Goal: Feedback & Contribution: Leave review/rating

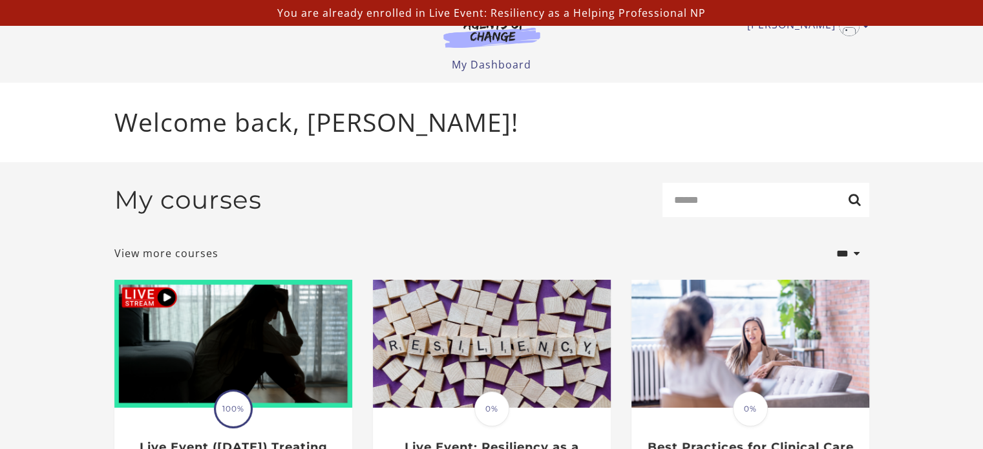
click at [912, 65] on header "Victoria K My Account Support Sign Out Toggle menu Menu My Dashboard My Account…" at bounding box center [491, 41] width 983 height 83
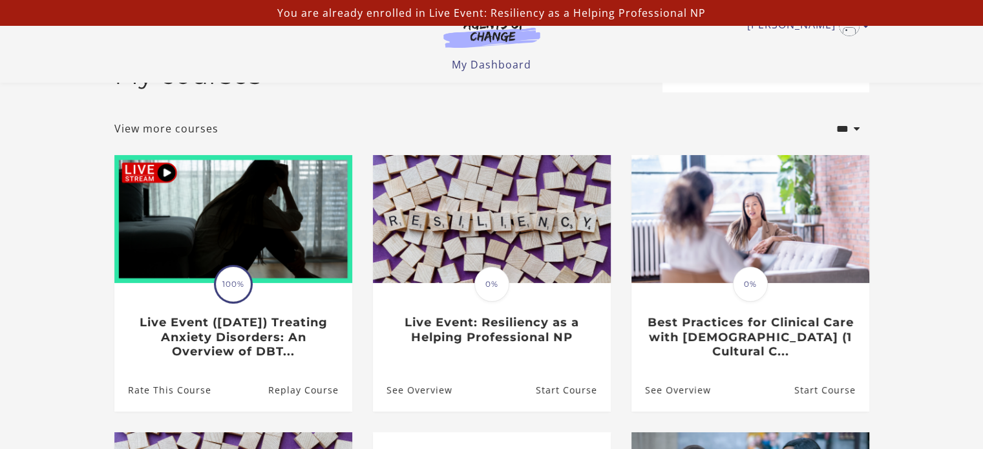
scroll to position [129, 0]
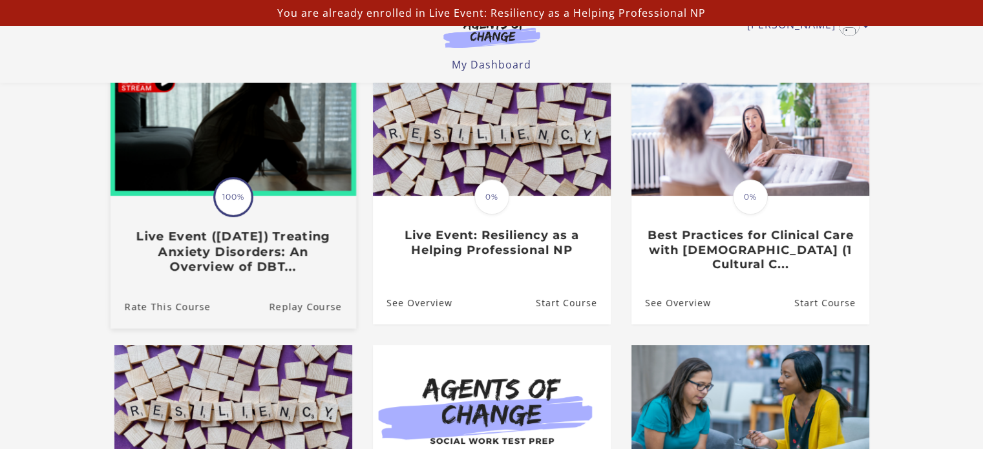
click at [218, 262] on h3 "Live Event (8/22/25) Treating Anxiety Disorders: An Overview of DBT..." at bounding box center [232, 251] width 217 height 45
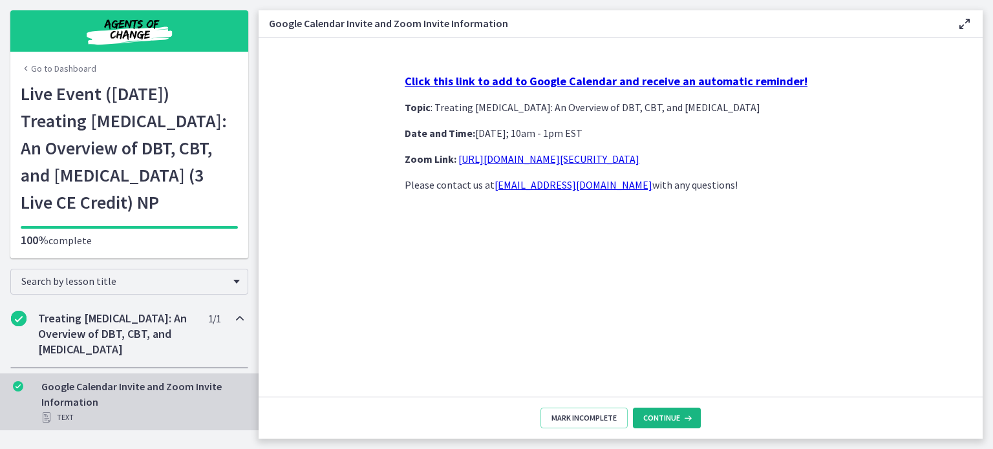
click at [649, 418] on span "Continue" at bounding box center [661, 418] width 37 height 10
click at [671, 418] on span "Continue" at bounding box center [661, 418] width 37 height 10
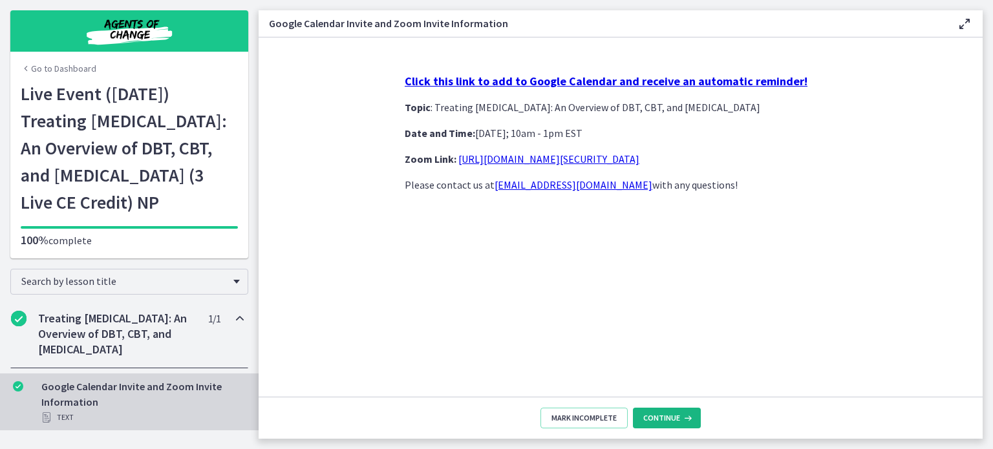
click at [671, 418] on span "Continue" at bounding box center [661, 418] width 37 height 10
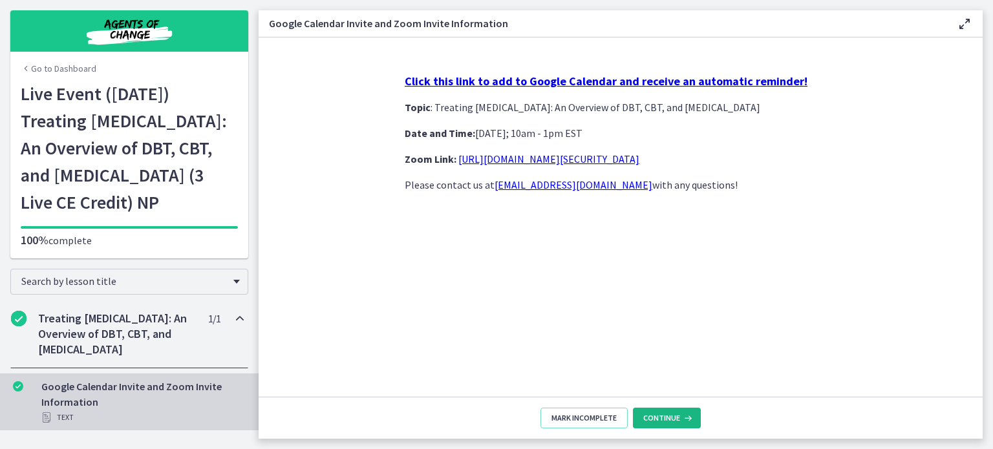
click at [671, 418] on span "Continue" at bounding box center [661, 418] width 37 height 10
click at [605, 421] on span "Mark Incomplete" at bounding box center [583, 418] width 65 height 10
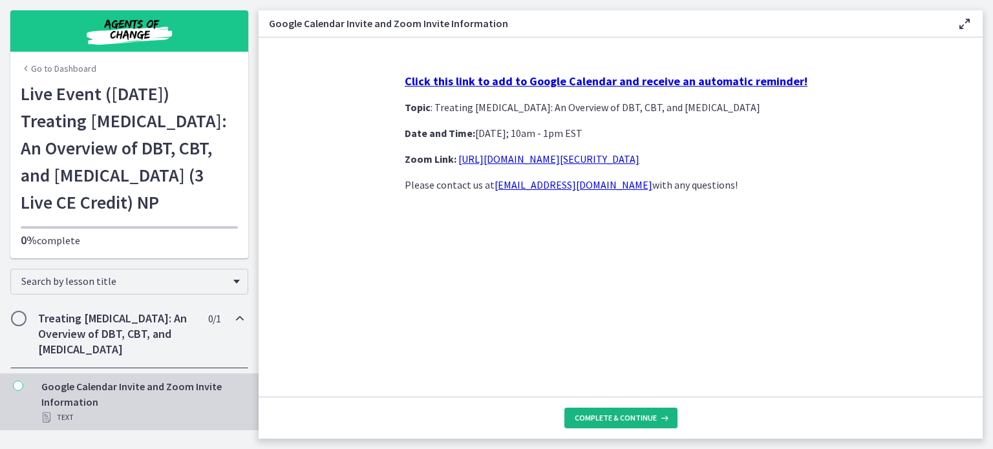
click at [628, 416] on span "Complete & continue" at bounding box center [616, 418] width 82 height 10
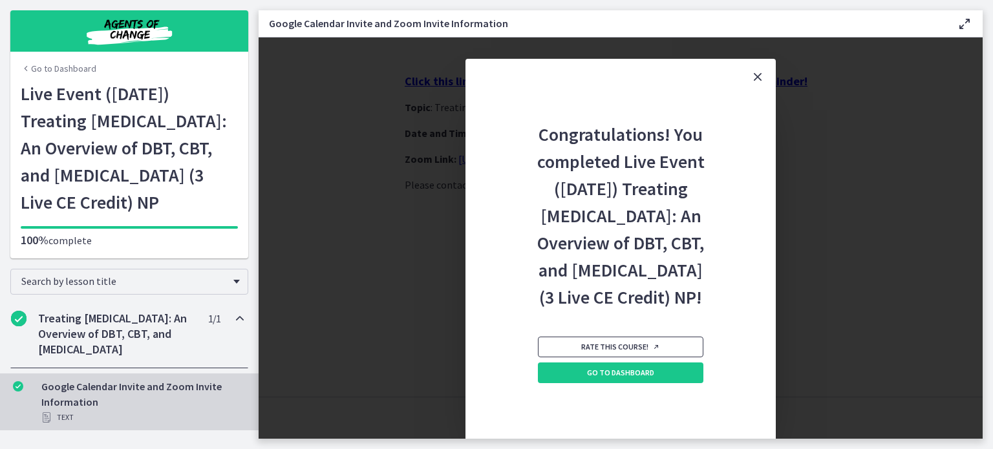
click at [621, 352] on span "Rate this course!" at bounding box center [620, 347] width 79 height 10
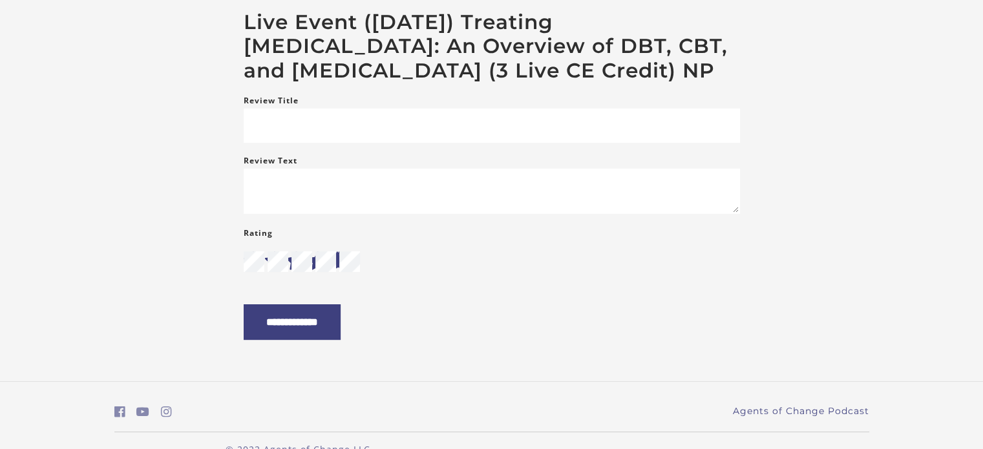
scroll to position [194, 0]
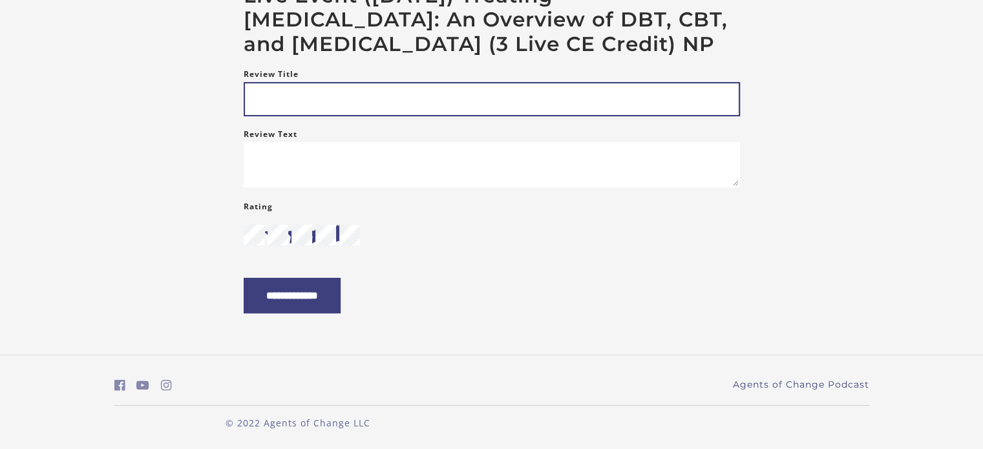
click at [280, 116] on input "Review Title" at bounding box center [492, 99] width 496 height 34
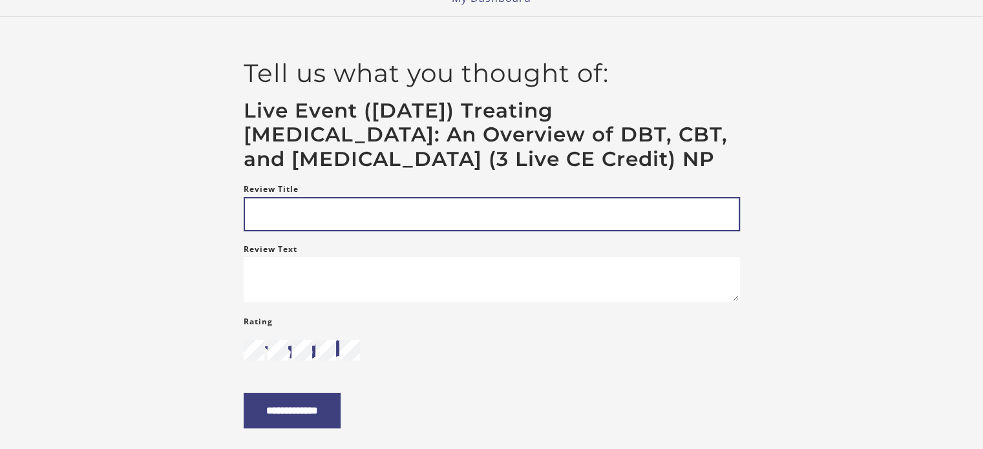
scroll to position [65, 0]
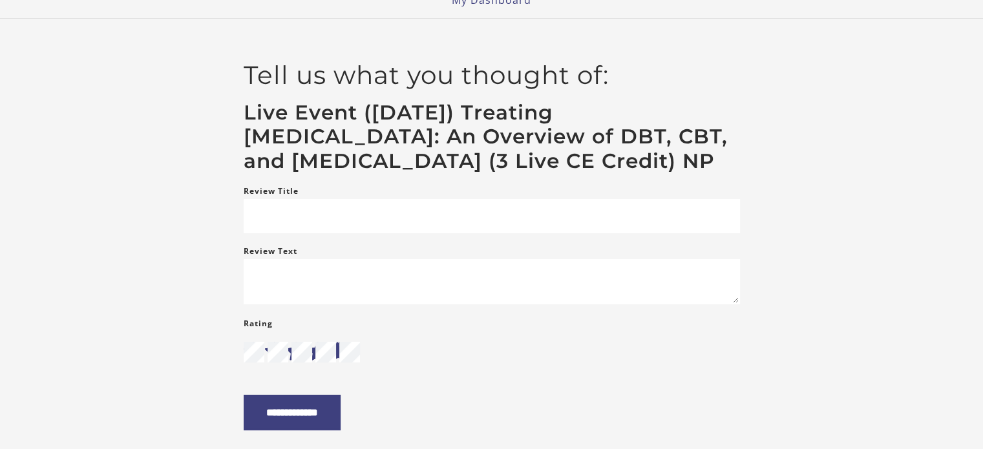
drag, startPoint x: 469, startPoint y: 114, endPoint x: 633, endPoint y: 190, distance: 180.8
click at [633, 174] on h3 "Live Event ([DATE]) Treating [MEDICAL_DATA]: An Overview of DBT, CBT, and [MEDI…" at bounding box center [492, 137] width 496 height 73
copy h3 "Treating Anxiety Disorders: An Overview of DBT, CBT, and Exposure and Response …"
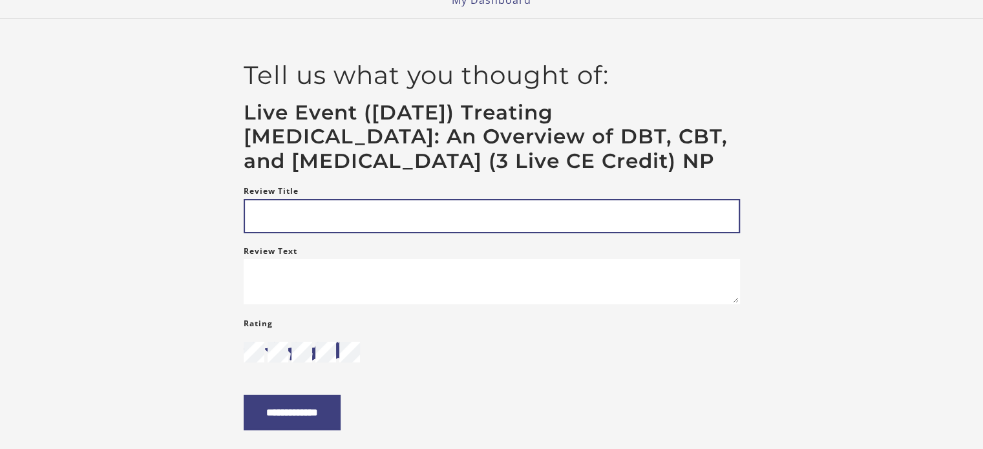
click at [312, 233] on input "Review Title" at bounding box center [492, 216] width 496 height 34
paste input "**********"
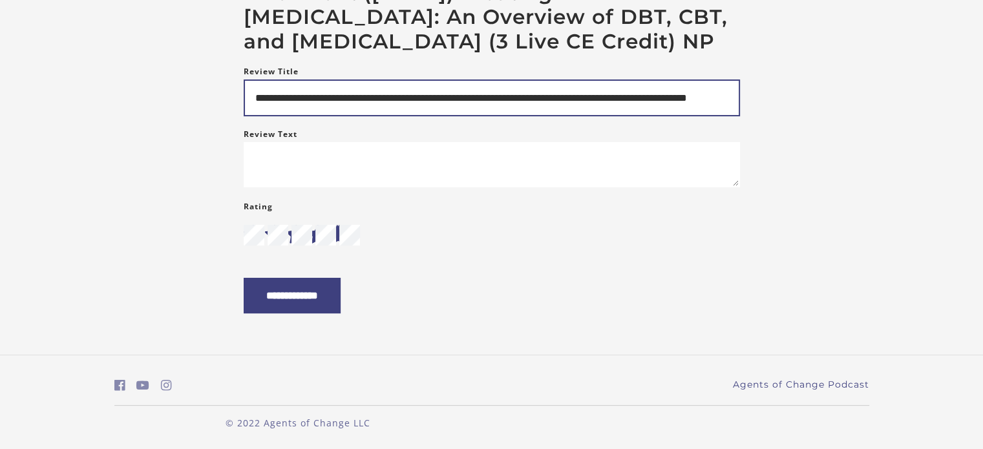
scroll to position [194, 0]
type input "**********"
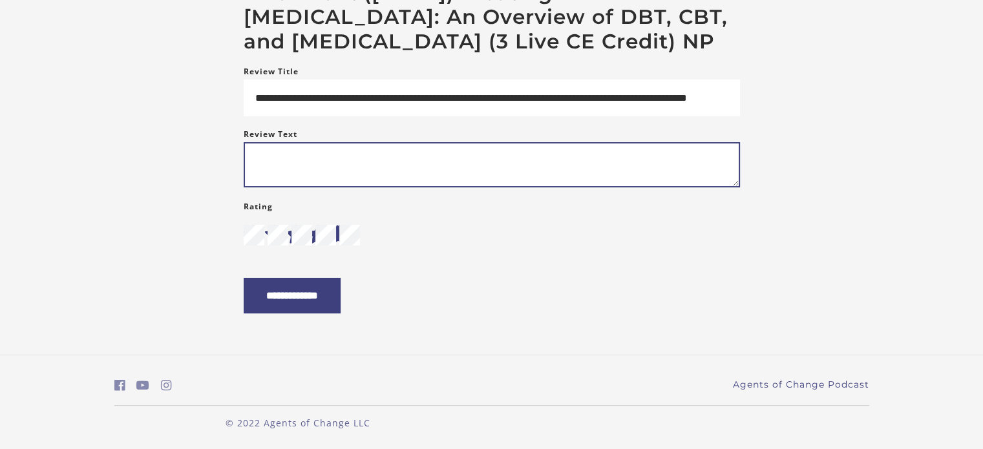
click at [263, 178] on textarea "Review Text" at bounding box center [492, 164] width 496 height 45
click at [296, 179] on textarea "*" at bounding box center [492, 164] width 496 height 45
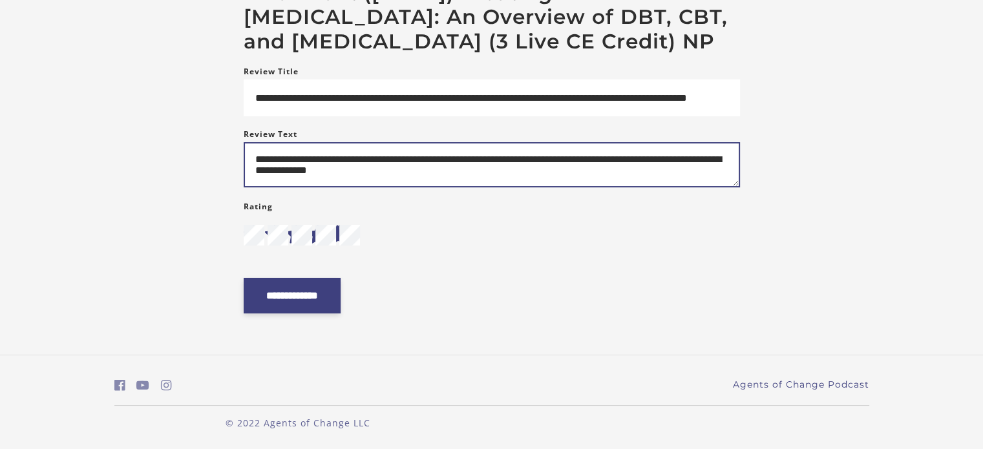
type textarea "**********"
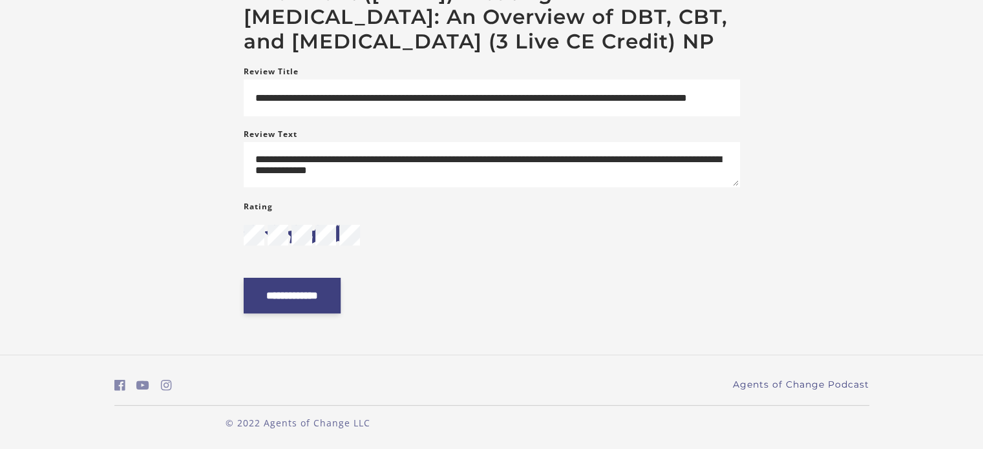
click at [310, 313] on input "**********" at bounding box center [292, 296] width 97 height 36
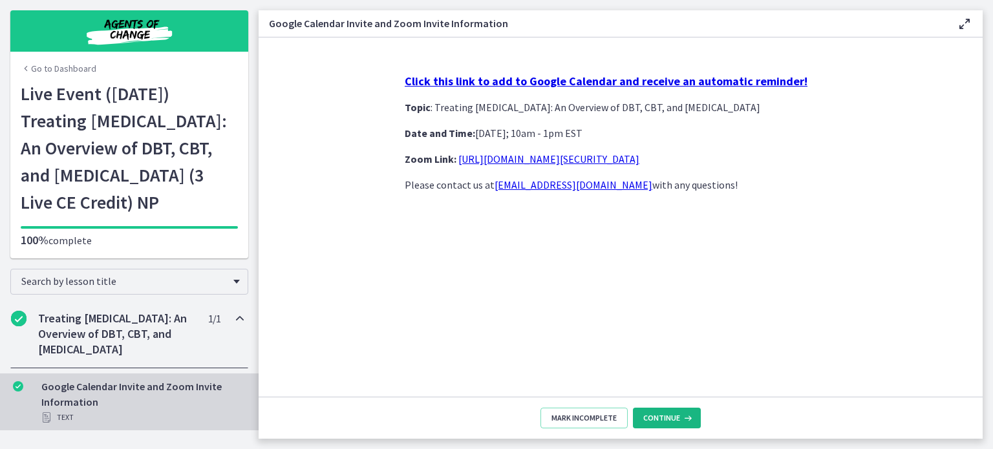
click at [660, 422] on span "Continue" at bounding box center [661, 418] width 37 height 10
click at [656, 415] on span "Continue" at bounding box center [661, 418] width 37 height 10
click at [656, 416] on span "Continue" at bounding box center [661, 418] width 37 height 10
drag, startPoint x: 992, startPoint y: 23, endPoint x: 645, endPoint y: 56, distance: 348.7
click at [641, 56] on section "Click this link to add to Google Calendar and receive an automatic reminder! To…" at bounding box center [621, 216] width 724 height 359
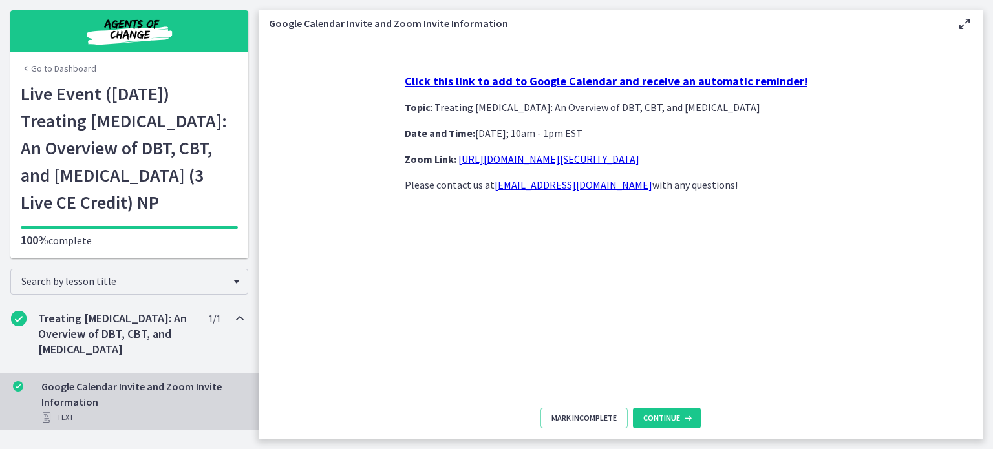
click at [966, 23] on icon at bounding box center [965, 24] width 16 height 16
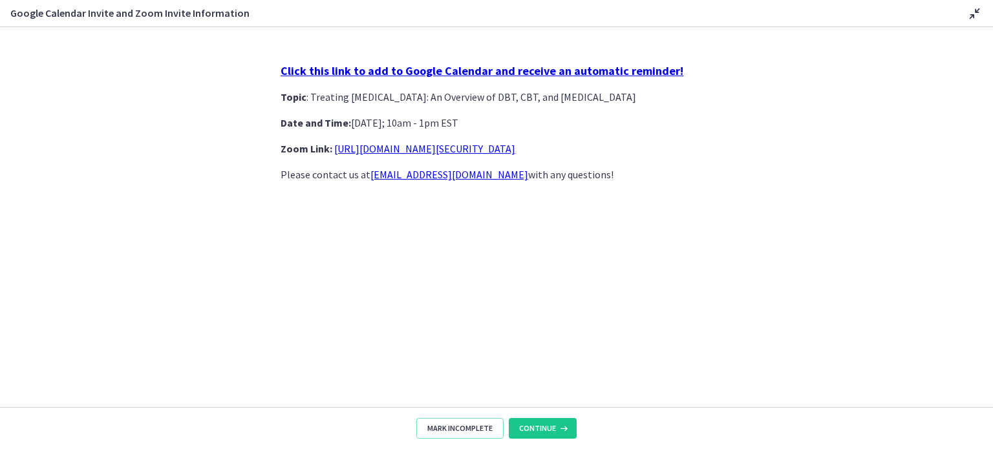
click at [962, 21] on div "Google Calendar Invite and Zoom Invite Information Disable fullscreen" at bounding box center [496, 13] width 993 height 27
click at [979, 9] on icon at bounding box center [975, 14] width 16 height 16
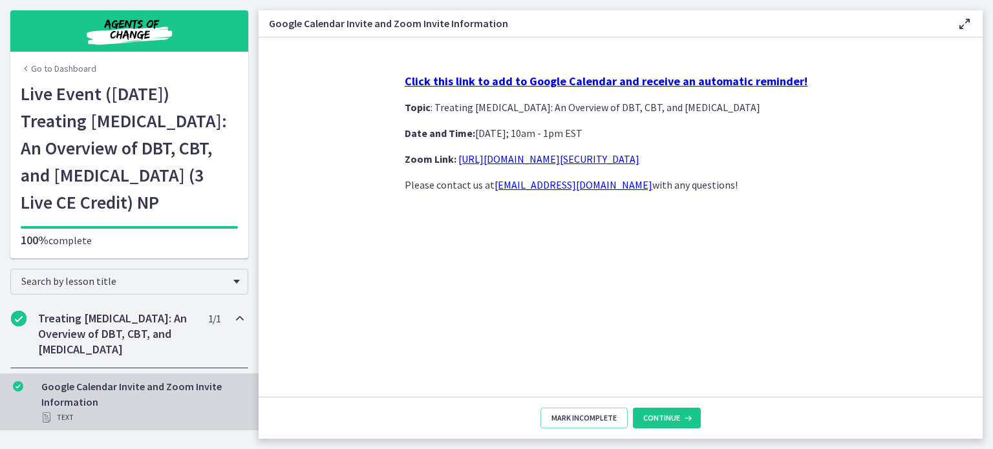
click at [120, 21] on img "Chapters" at bounding box center [129, 31] width 155 height 31
click at [71, 68] on link "Go to Dashboard" at bounding box center [59, 68] width 76 height 13
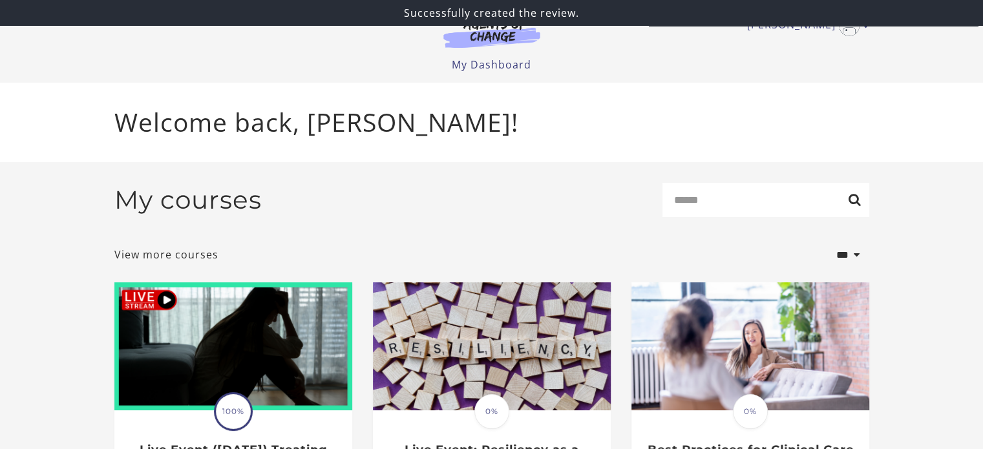
click at [900, 92] on div "Welcome back, [PERSON_NAME]!" at bounding box center [491, 123] width 983 height 80
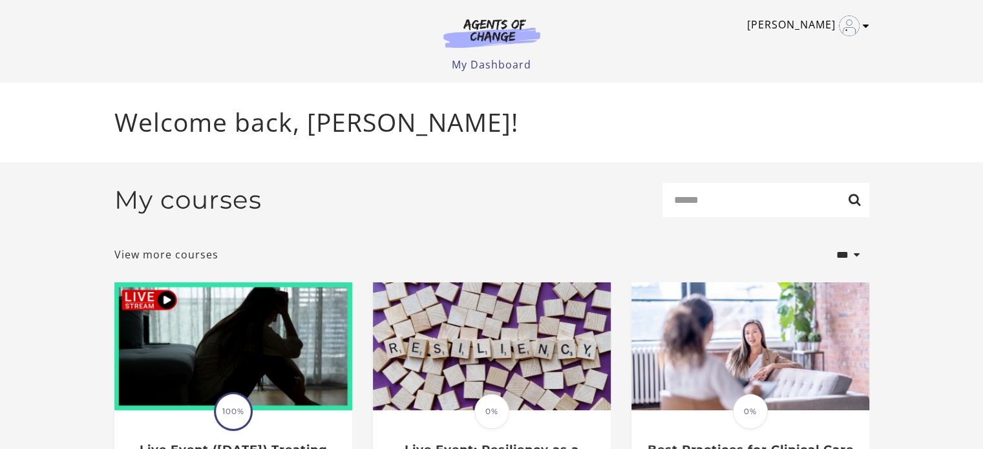
click at [867, 28] on icon "Toggle menu" at bounding box center [866, 26] width 6 height 10
click at [811, 47] on link "My Account" at bounding box center [816, 47] width 114 height 22
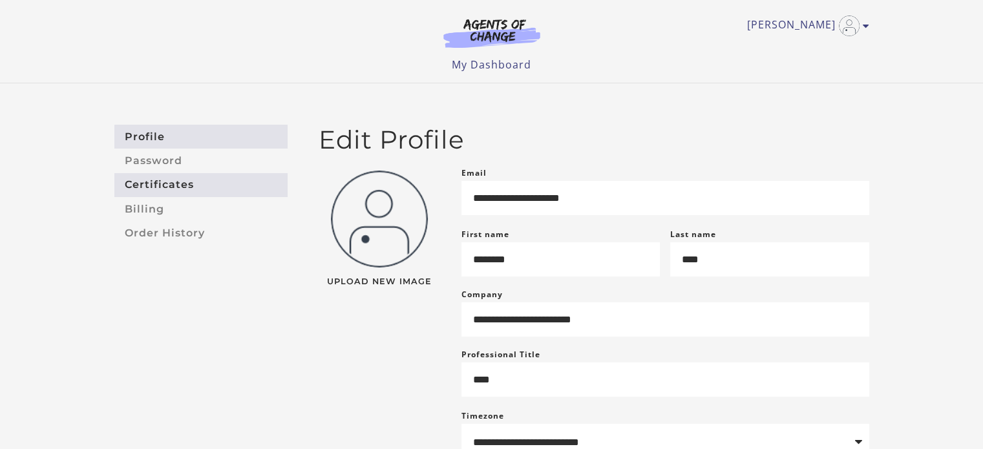
click at [142, 189] on link "Certificates" at bounding box center [200, 185] width 173 height 24
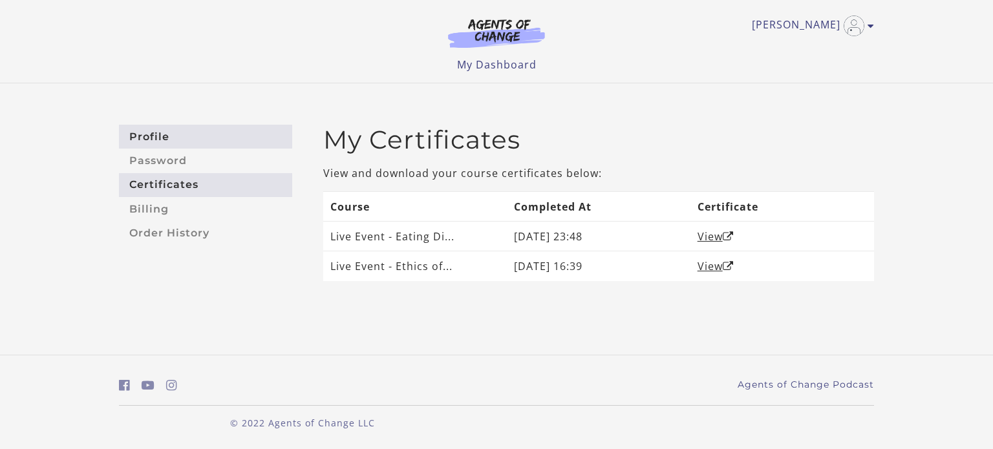
click at [142, 131] on link "Profile" at bounding box center [205, 137] width 173 height 24
